Goal: Task Accomplishment & Management: Manage account settings

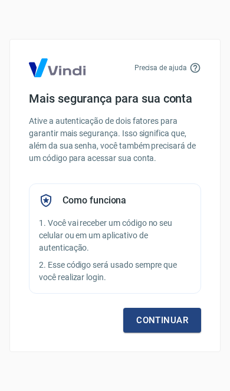
click at [167, 319] on link "Continuar" at bounding box center [162, 320] width 78 height 25
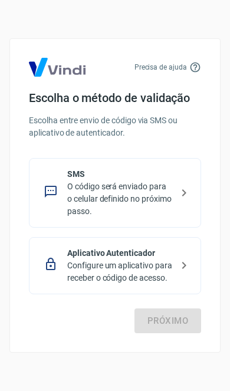
click at [164, 193] on p "O código será enviado para o celular definido no próximo passo." at bounding box center [119, 198] width 105 height 37
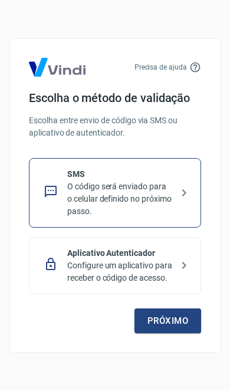
click at [167, 318] on link "Próximo" at bounding box center [167, 320] width 67 height 25
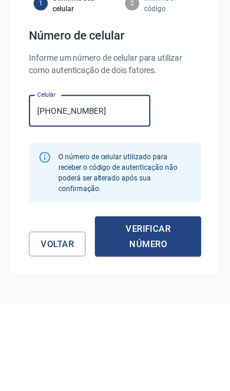
type input "[PHONE_NUMBER]"
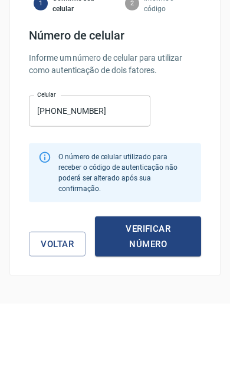
click at [164, 318] on button "Verificar número" at bounding box center [148, 324] width 106 height 41
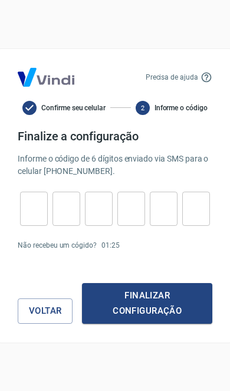
click at [30, 210] on input "tel" at bounding box center [34, 208] width 28 height 25
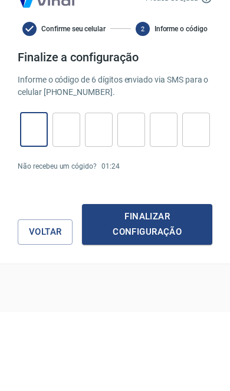
type input "0"
type input "3"
type input "9"
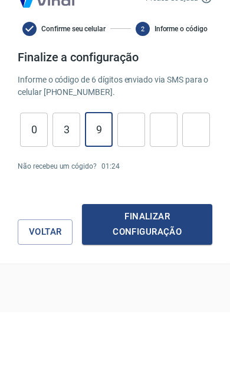
type input "0"
type input "7"
type input "9"
click at [147, 283] on button "Finalizar configuração" at bounding box center [147, 303] width 130 height 41
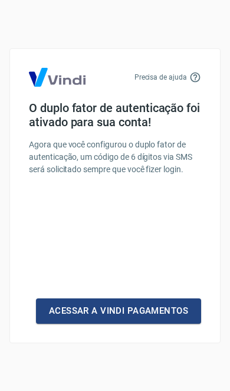
click at [169, 307] on link "Acessar a Vindi Pagamentos" at bounding box center [118, 310] width 165 height 25
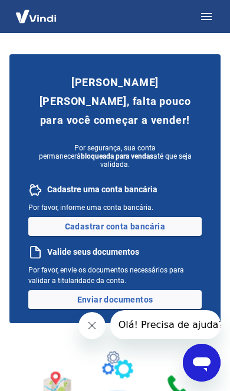
click at [170, 221] on link "Cadastrar conta bancária" at bounding box center [114, 226] width 173 height 19
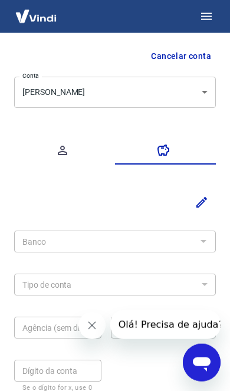
scroll to position [45, 0]
click at [197, 239] on div at bounding box center [202, 240] width 15 height 17
click at [196, 243] on div at bounding box center [202, 240] width 15 height 17
click at [200, 239] on div at bounding box center [202, 240] width 15 height 17
click at [202, 202] on icon "Editar" at bounding box center [201, 201] width 11 height 11
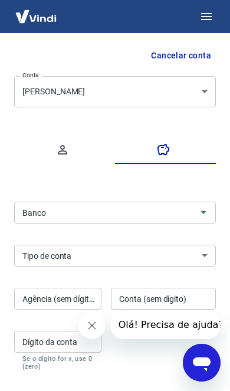
click at [207, 210] on icon "Abrir" at bounding box center [203, 212] width 14 height 14
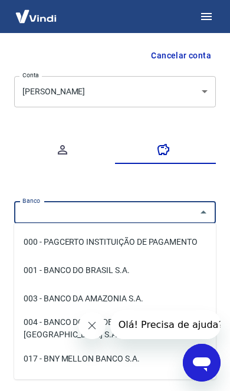
scroll to position [45, 0]
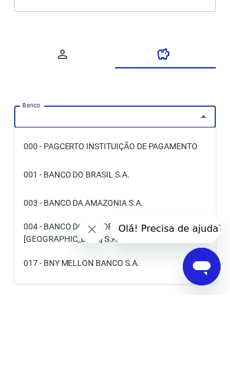
click at [141, 256] on li "001 - BANCO DO BRASIL S.A." at bounding box center [115, 270] width 202 height 28
type input "001 - BANCO DO BRASIL S.A."
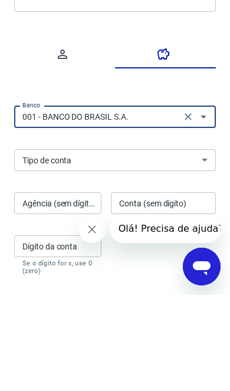
click at [171, 245] on select "Conta Corrente Conta Poupança" at bounding box center [115, 256] width 202 height 22
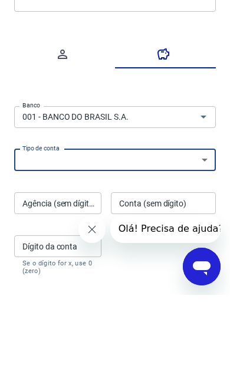
scroll to position [131, 0]
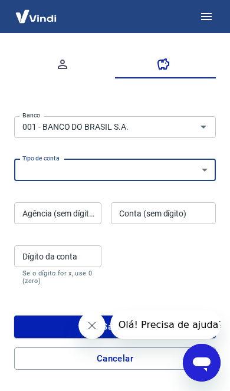
select select "1"
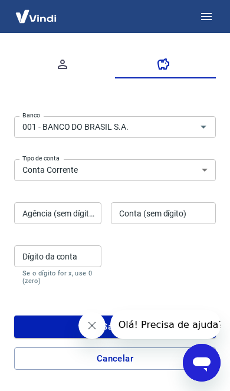
click at [78, 216] on div "Agência (sem dígito) Agência (sem dígito)" at bounding box center [57, 213] width 87 height 22
